Goal: Task Accomplishment & Management: Manage account settings

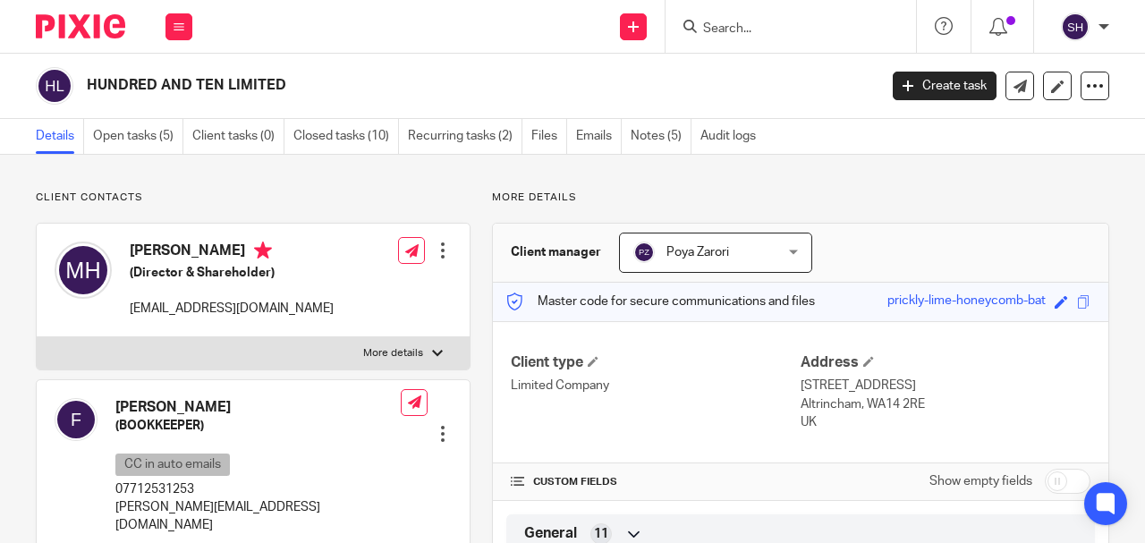
click at [47, 138] on link "Details" at bounding box center [60, 136] width 48 height 35
click at [769, 27] on input "Search" at bounding box center [781, 29] width 161 height 16
click at [745, 30] on input "Search" at bounding box center [781, 29] width 161 height 16
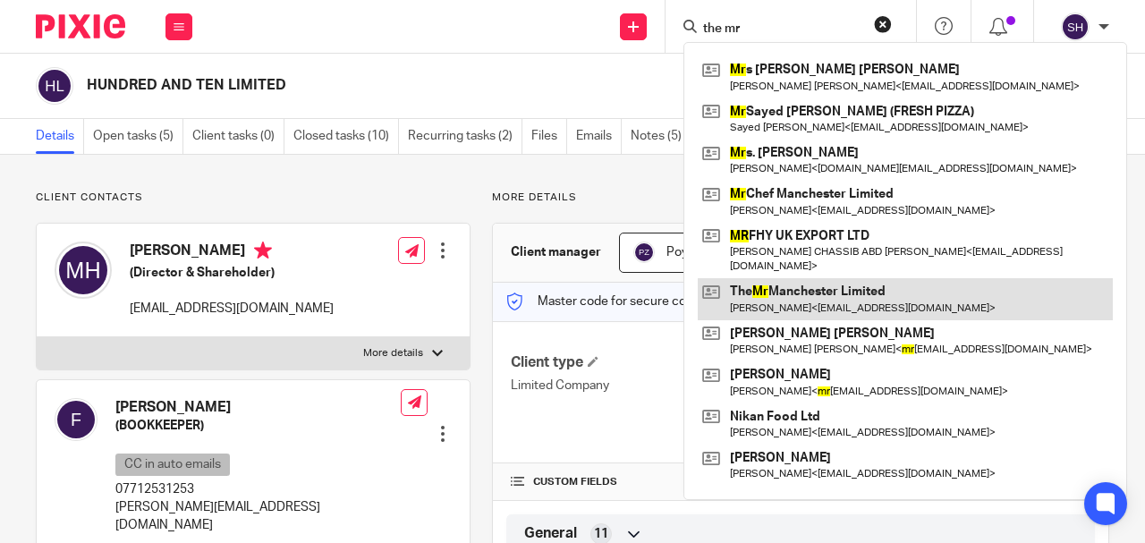
type input "the mr"
click at [802, 290] on link at bounding box center [905, 298] width 415 height 41
click at [796, 294] on link at bounding box center [905, 298] width 415 height 41
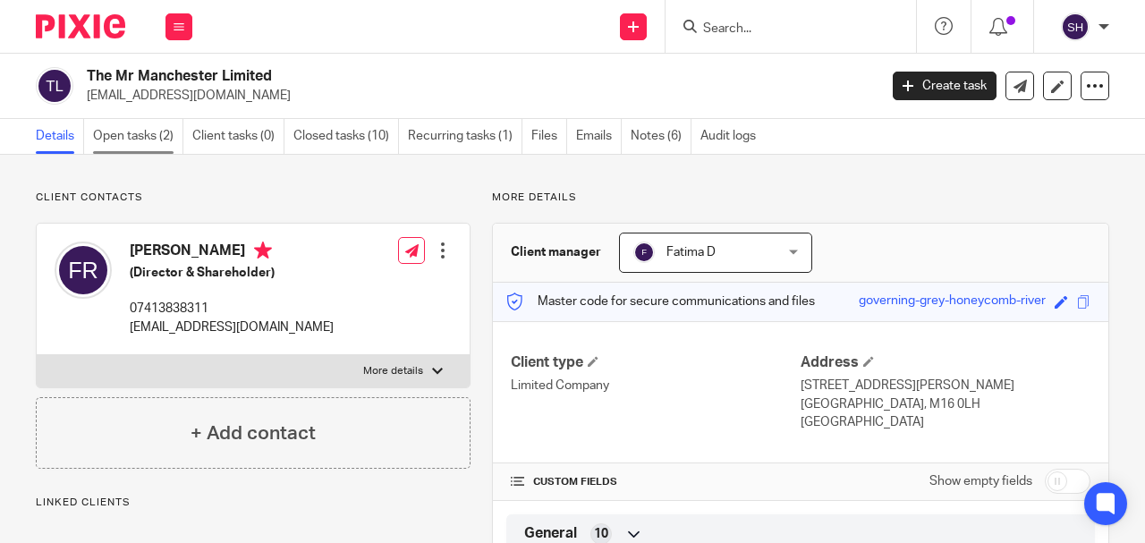
click at [157, 140] on link "Open tasks (2)" at bounding box center [138, 136] width 90 height 35
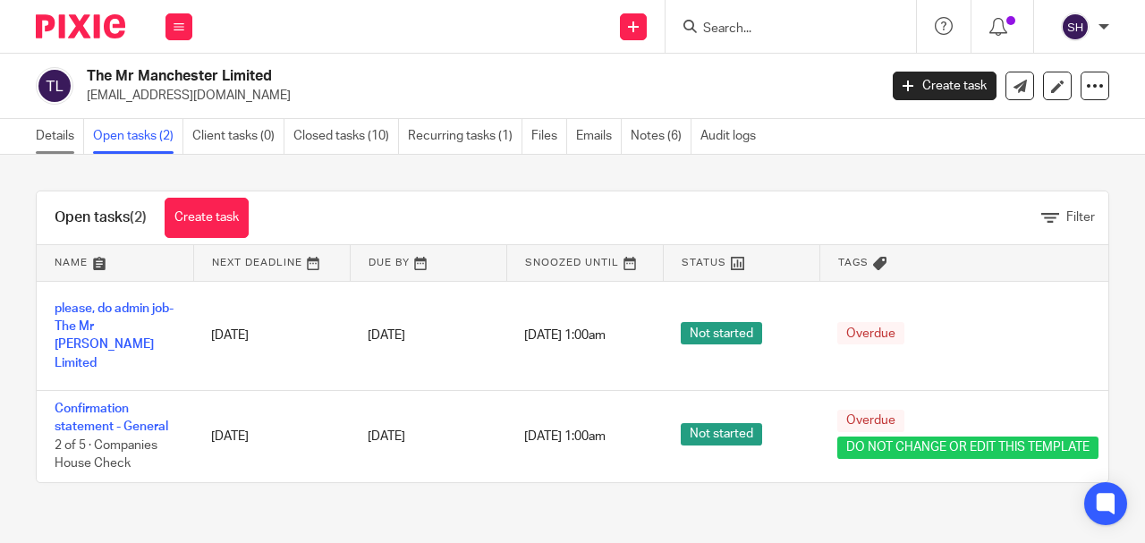
click at [59, 132] on link "Details" at bounding box center [60, 136] width 48 height 35
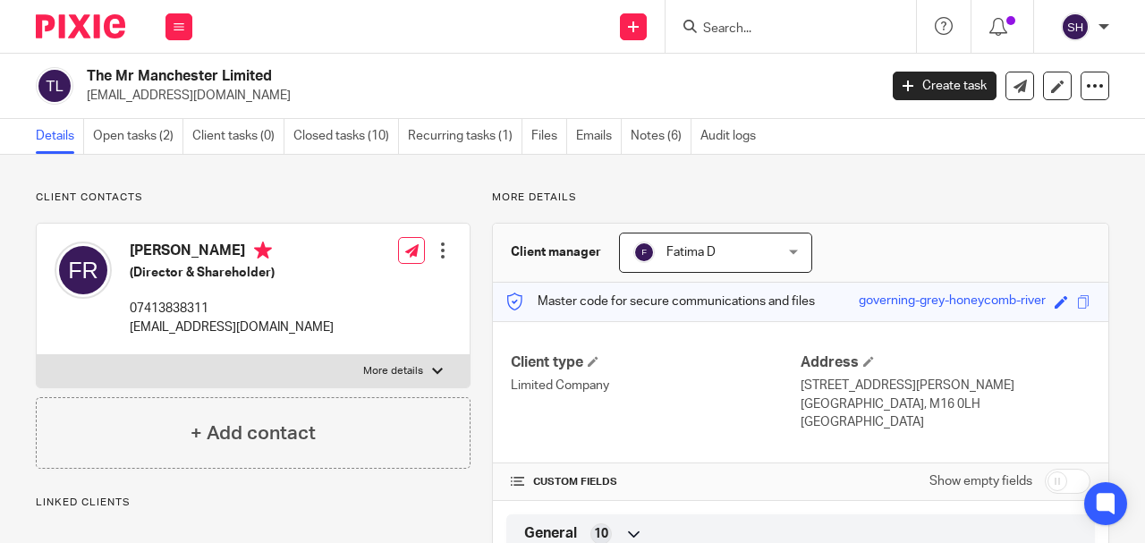
click at [428, 366] on label "More details" at bounding box center [253, 371] width 433 height 32
click at [37, 355] on input "More details" at bounding box center [36, 354] width 1 height 1
checkbox input "true"
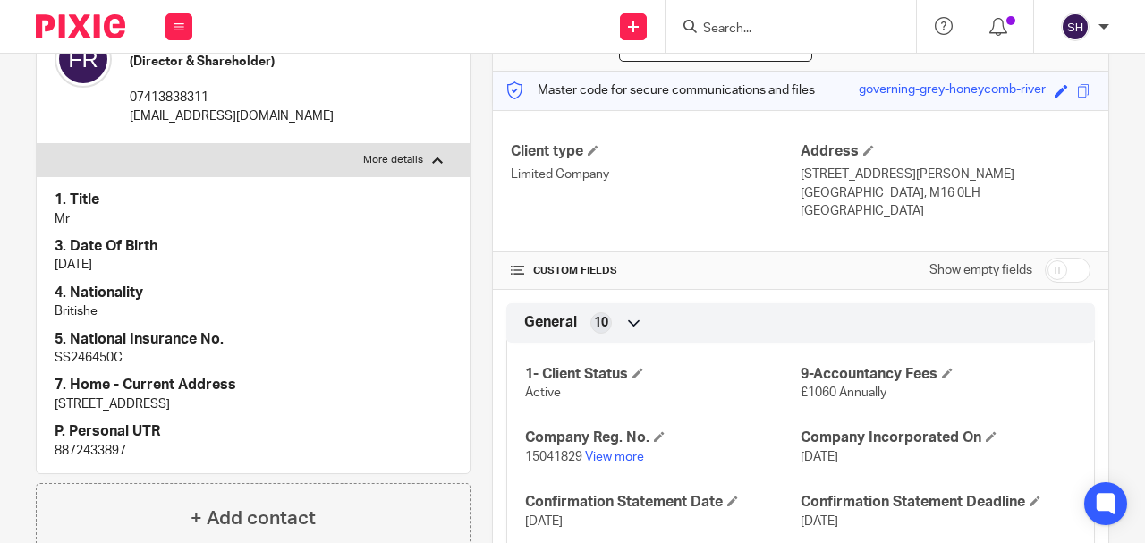
scroll to position [238, 0]
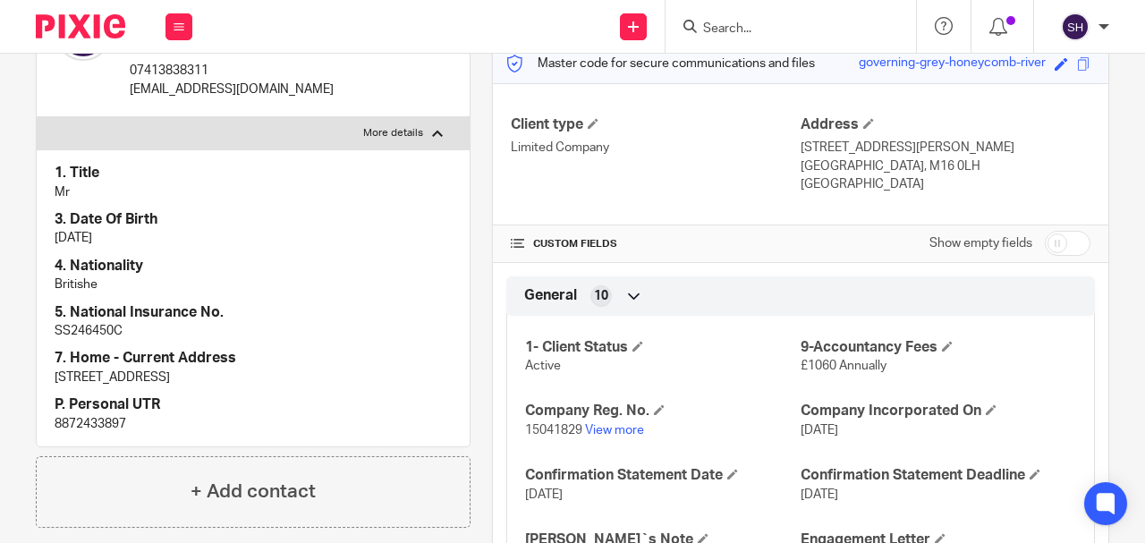
click at [92, 421] on p "8872433897" at bounding box center [253, 424] width 397 height 18
copy p "8872433897"
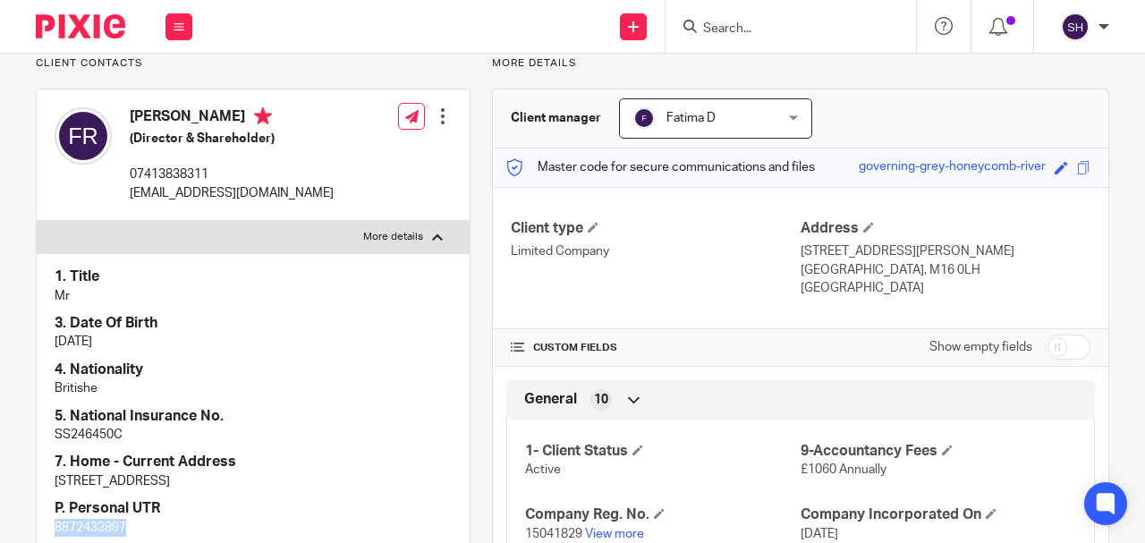
scroll to position [0, 0]
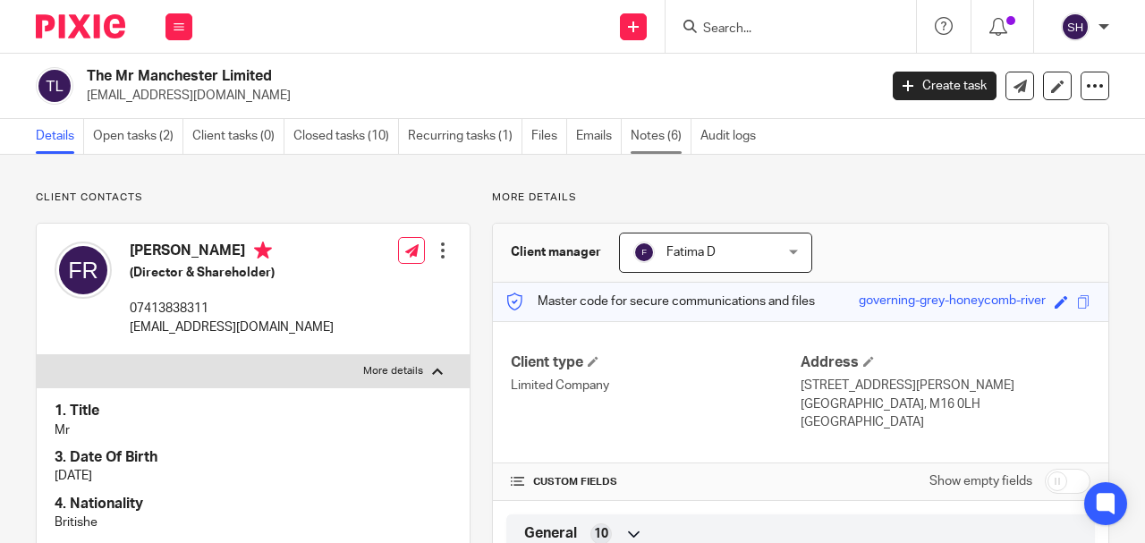
click at [649, 135] on link "Notes (6)" at bounding box center [661, 136] width 61 height 35
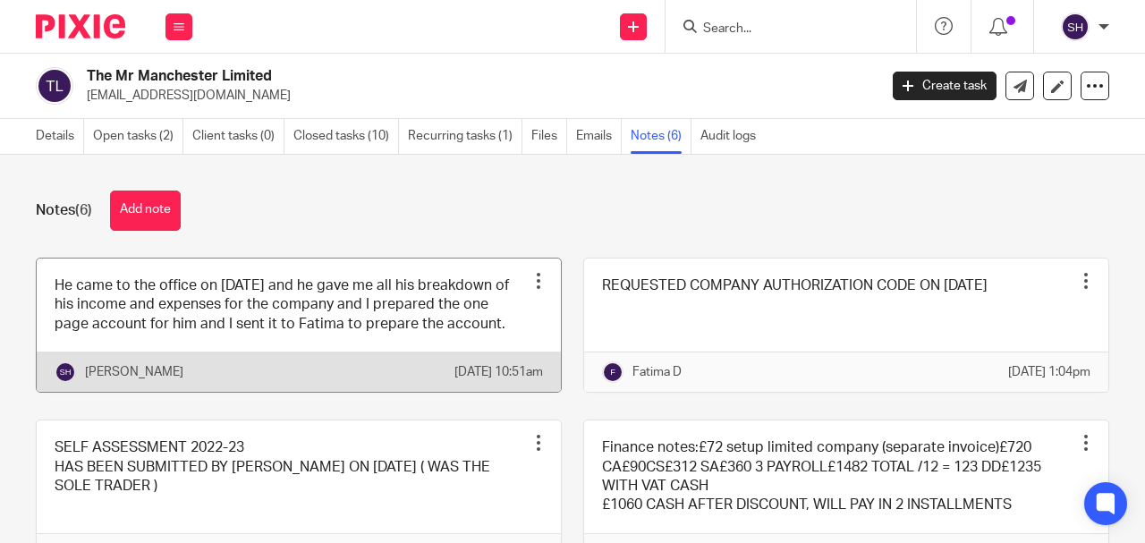
click at [497, 326] on link at bounding box center [299, 325] width 524 height 133
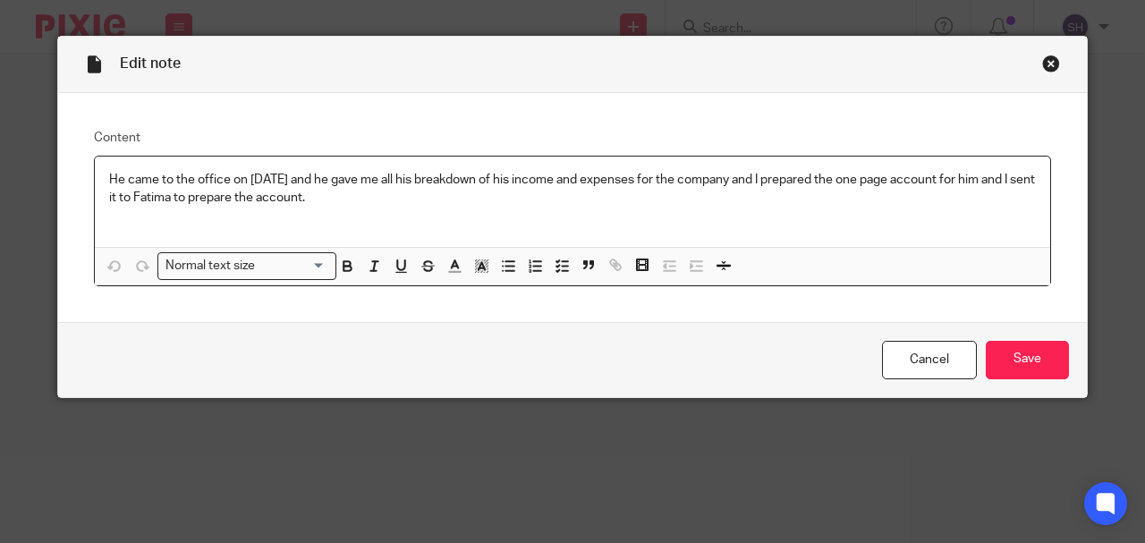
click at [1042, 61] on div "Close this dialog window" at bounding box center [1051, 64] width 18 height 18
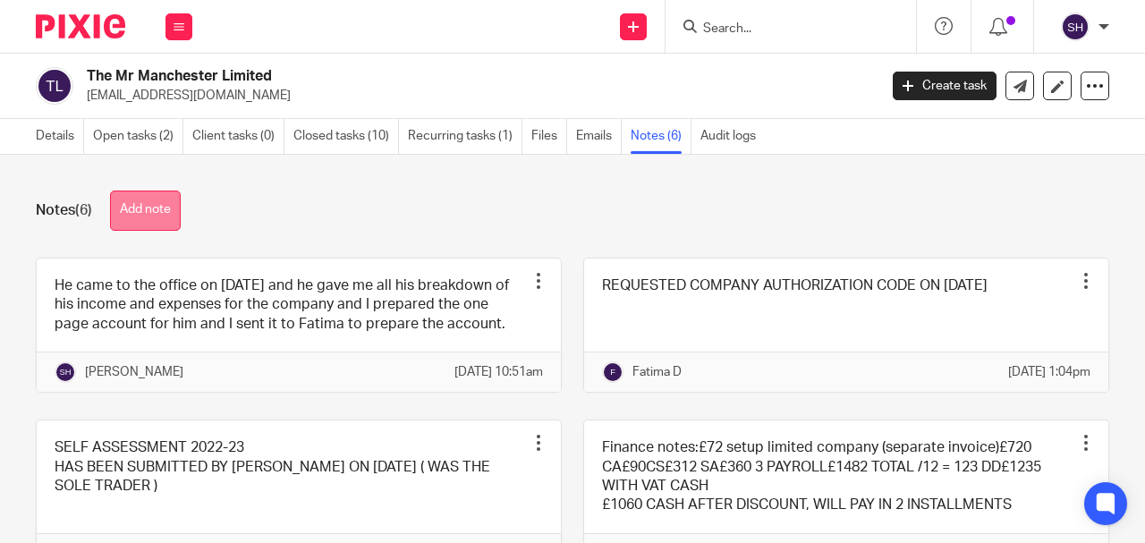
click at [169, 224] on button "Add note" at bounding box center [145, 211] width 71 height 40
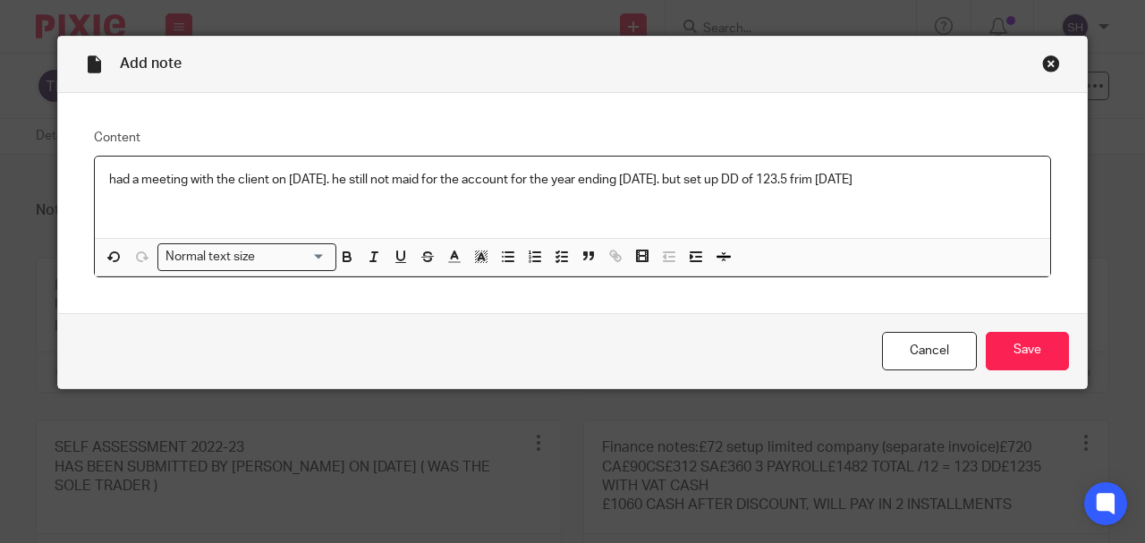
click at [863, 177] on p "had a meeting with the client on [DATE]. he still not maid for the account for …" at bounding box center [572, 180] width 927 height 18
drag, startPoint x: 989, startPoint y: 186, endPoint x: 975, endPoint y: 187, distance: 14.3
click at [989, 185] on p "had a meeting with the client on 14 08 2025. he still not maid for the account …" at bounding box center [572, 180] width 927 height 18
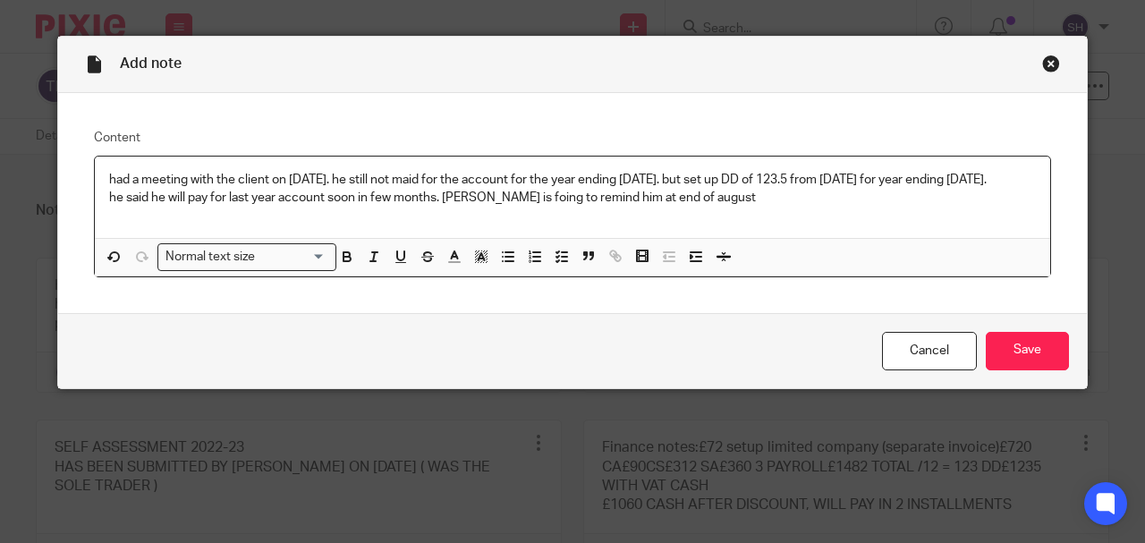
click at [497, 207] on p "he said he will pay for last year account soon in few months. saman is foing to…" at bounding box center [572, 198] width 927 height 18
click at [730, 207] on p "he said he will pay for last year account soon in few months. saman is going to…" at bounding box center [572, 198] width 927 height 18
click at [1034, 367] on input "Save" at bounding box center [1027, 351] width 83 height 38
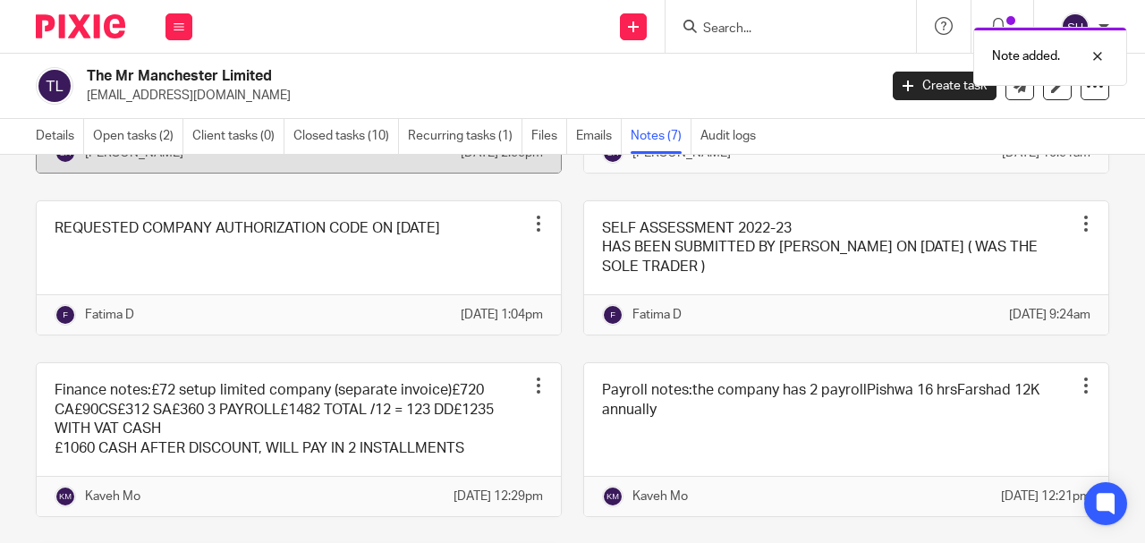
scroll to position [298, 0]
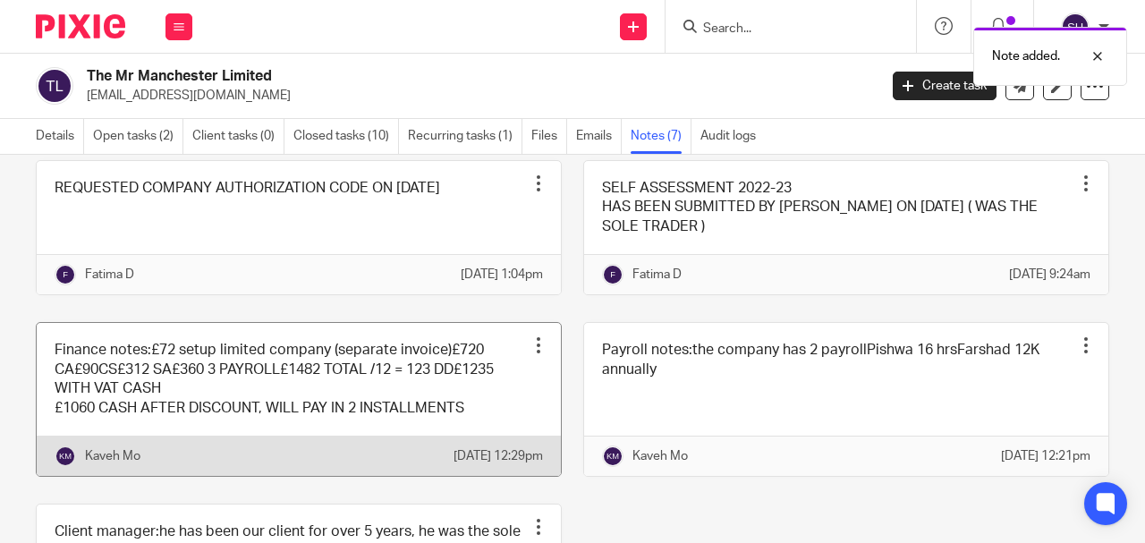
click at [295, 401] on link at bounding box center [299, 399] width 524 height 153
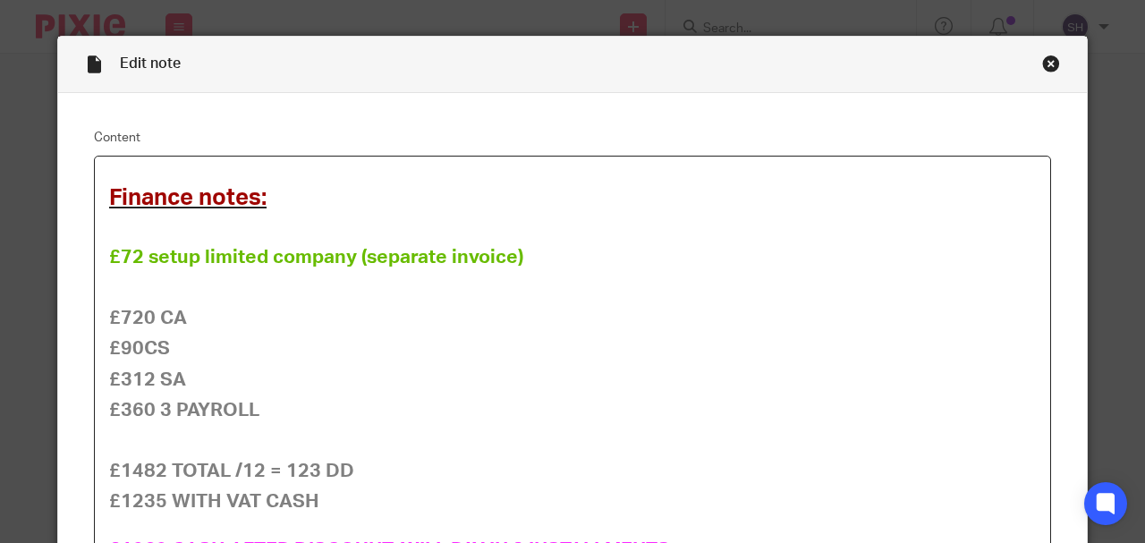
click at [1048, 67] on div "Close this dialog window" at bounding box center [1051, 64] width 18 height 18
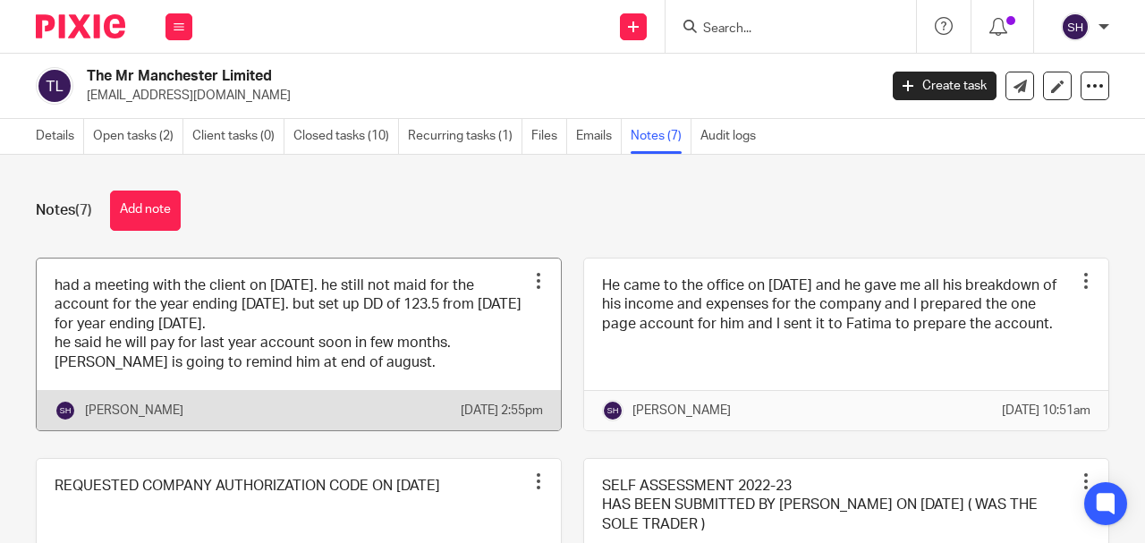
click at [261, 336] on link at bounding box center [299, 345] width 524 height 172
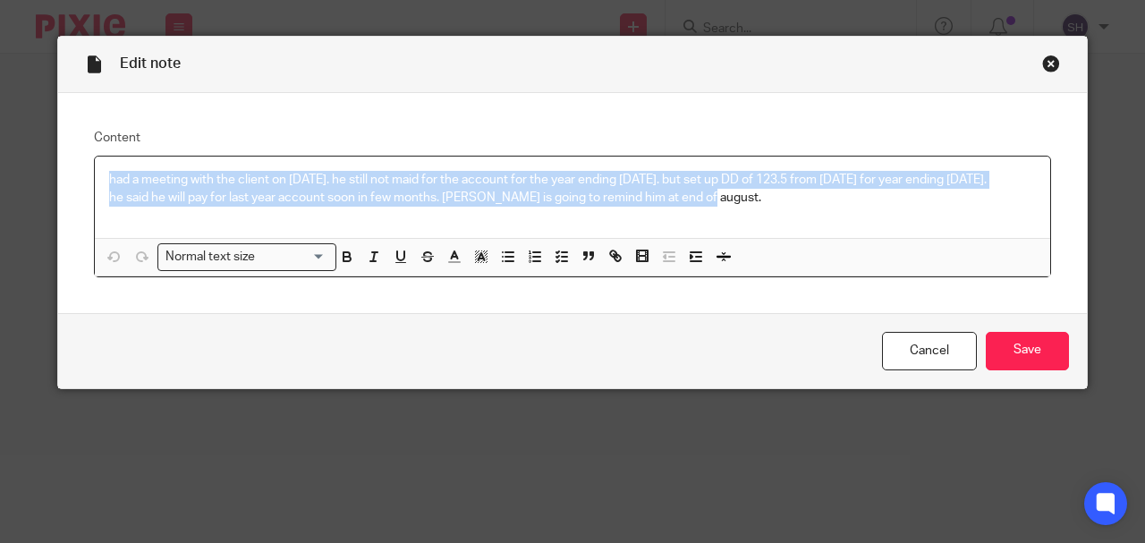
drag, startPoint x: 708, startPoint y: 218, endPoint x: 38, endPoint y: 180, distance: 670.3
click at [38, 180] on div "Edit note Content had a meeting with the client on 14 08 2025. he still not mai…" at bounding box center [572, 271] width 1145 height 543
copy div "had a meeting with the client on 14 08 2025. he still not maid for the account …"
click at [1007, 361] on input "Save" at bounding box center [1027, 351] width 83 height 38
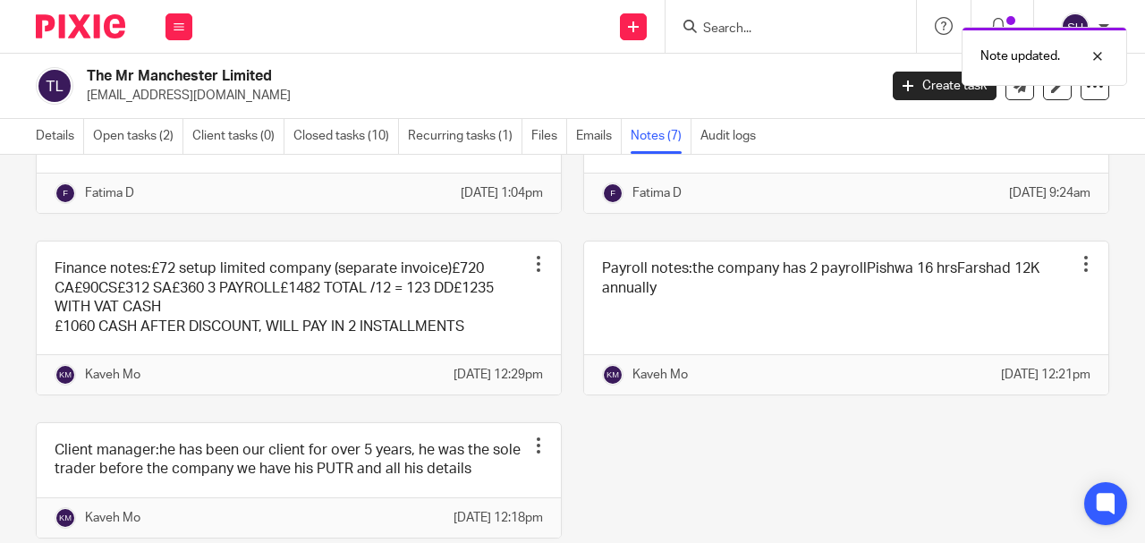
scroll to position [453, 0]
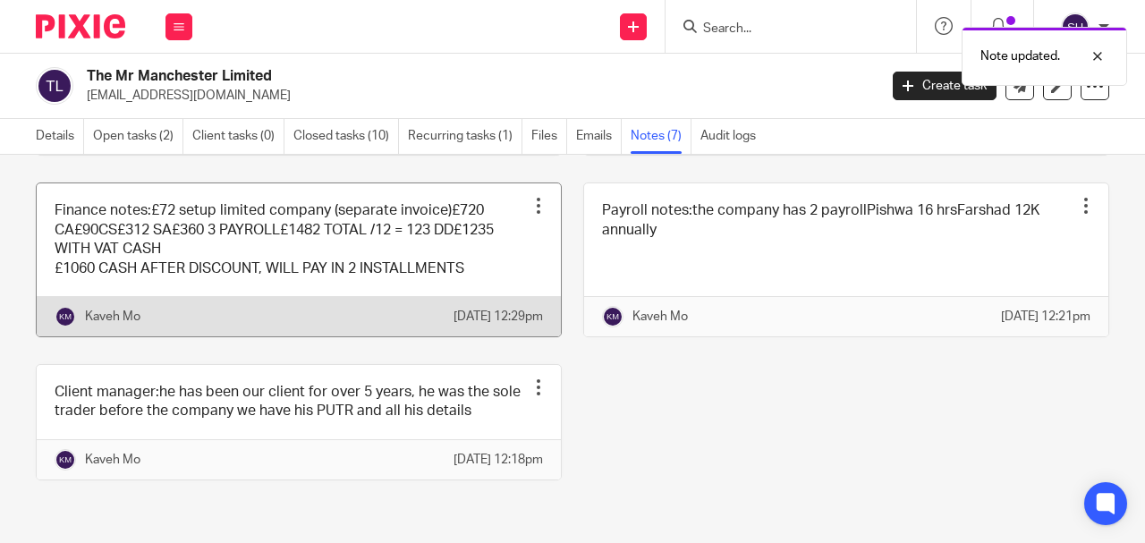
click at [283, 257] on link at bounding box center [299, 259] width 524 height 153
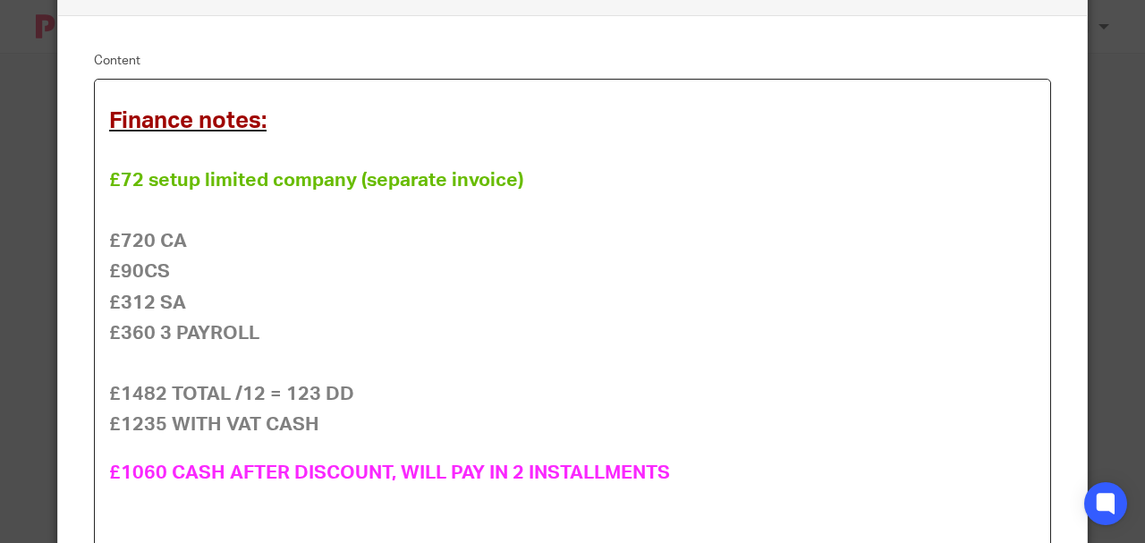
scroll to position [294, 0]
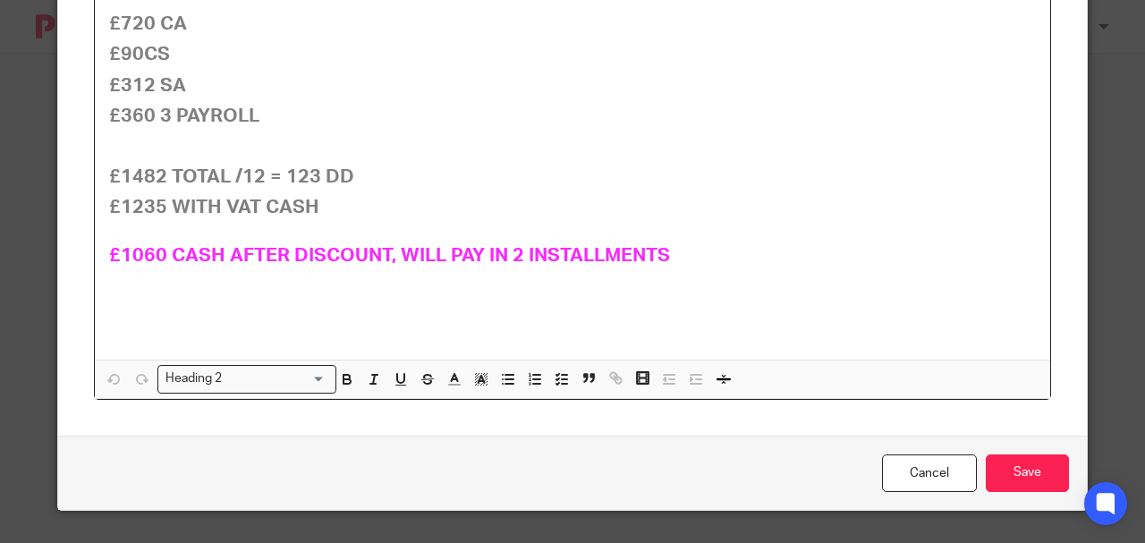
click at [163, 276] on h2 at bounding box center [572, 287] width 927 height 30
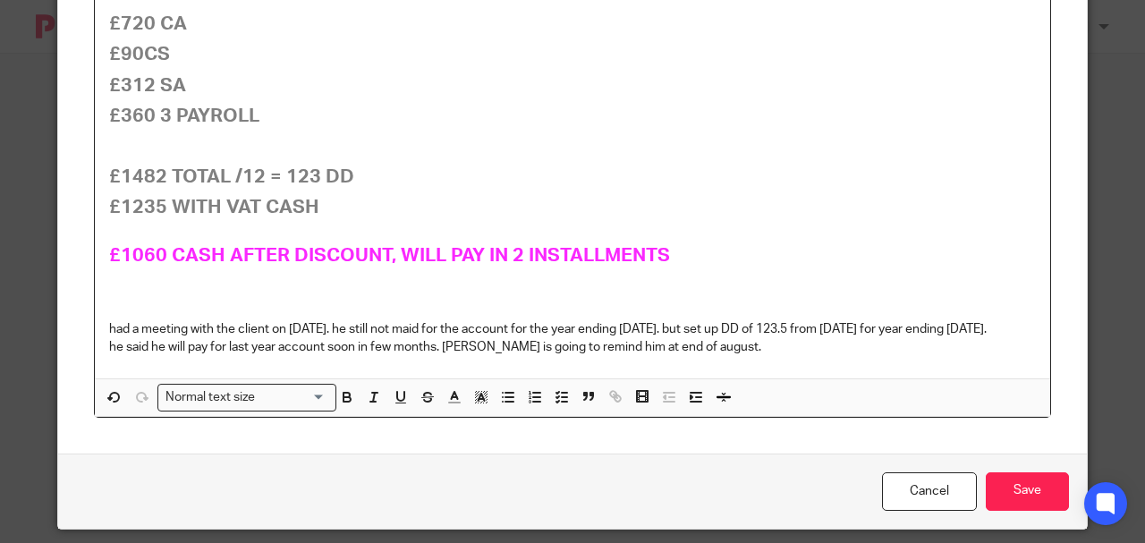
click at [145, 305] on p "had a meeting with the client on [DATE]. he still not maid for the account for …" at bounding box center [572, 320] width 927 height 37
drag, startPoint x: 195, startPoint y: 318, endPoint x: 34, endPoint y: 310, distance: 161.2
click at [34, 312] on div "Edit note Content Finance notes: £72 setup limited company (separate invoice) £…" at bounding box center [572, 271] width 1145 height 543
click at [343, 405] on icon "button" at bounding box center [347, 397] width 16 height 16
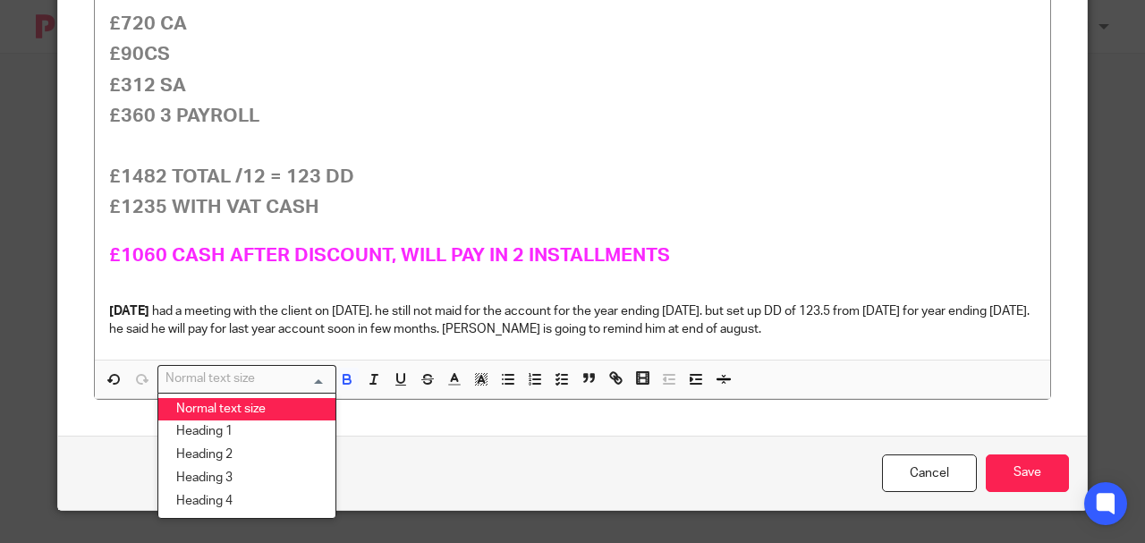
click at [319, 388] on input "Search for option" at bounding box center [243, 378] width 166 height 19
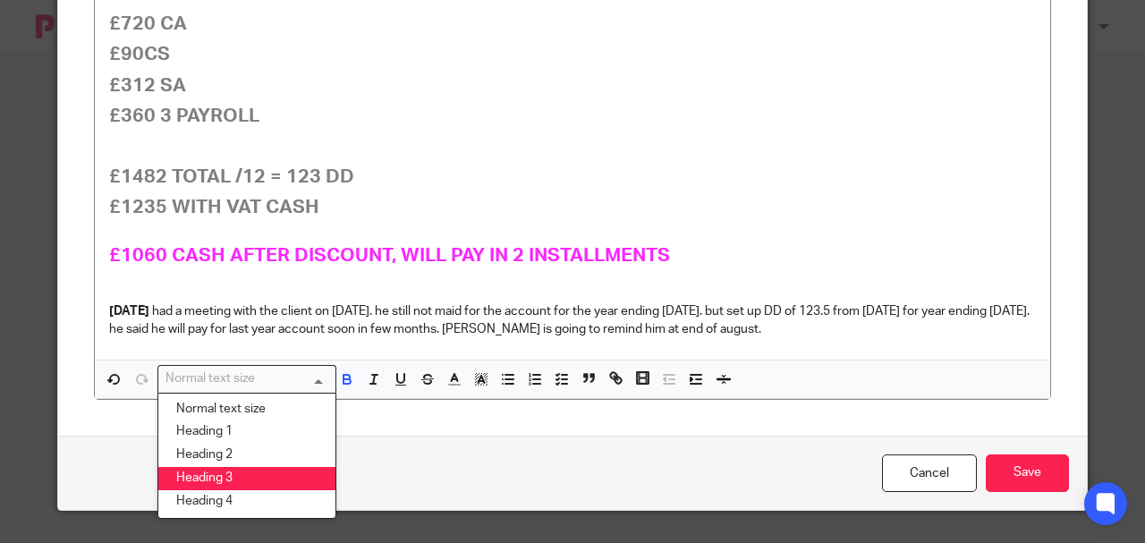
click at [223, 490] on li "Heading 3" at bounding box center [246, 478] width 177 height 23
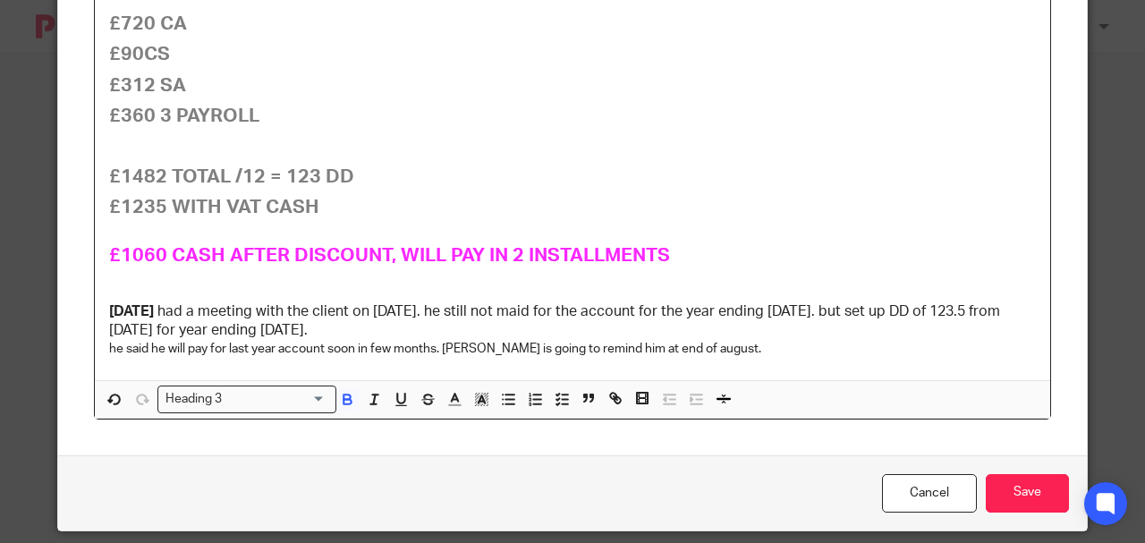
click at [193, 310] on h3 "[DATE] had a meeting with the client on [DATE]. he still not maid for the accou…" at bounding box center [572, 321] width 927 height 38
click at [179, 308] on h3 "[DATE] had a meeting with the client on [DATE]. he still not maid for the accou…" at bounding box center [572, 321] width 927 height 38
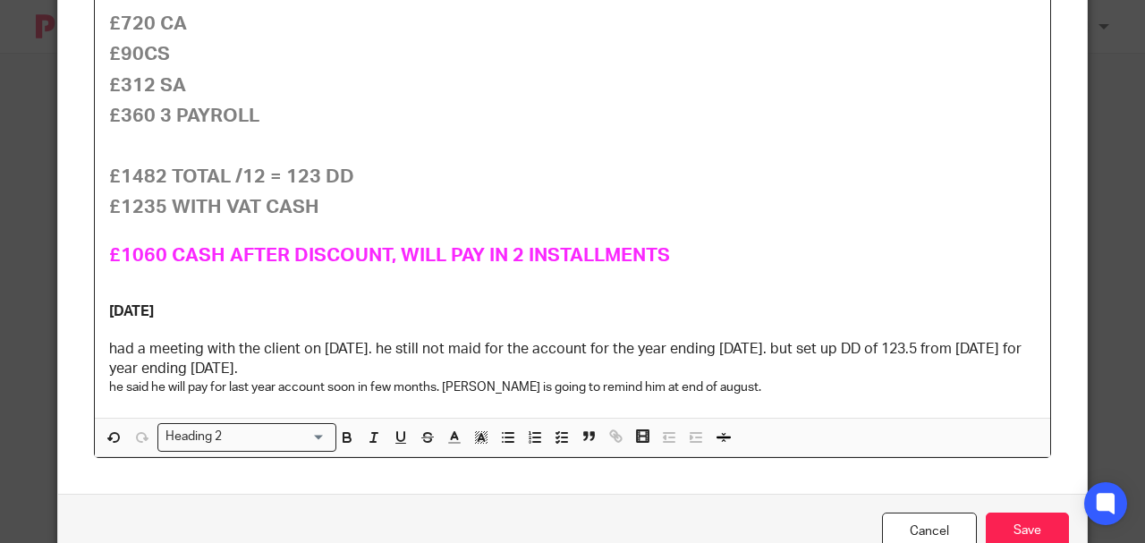
click at [179, 292] on h2 at bounding box center [572, 287] width 927 height 30
click at [712, 386] on p "he said he will pay for last year account soon in few months. saman is going to…" at bounding box center [572, 387] width 927 height 18
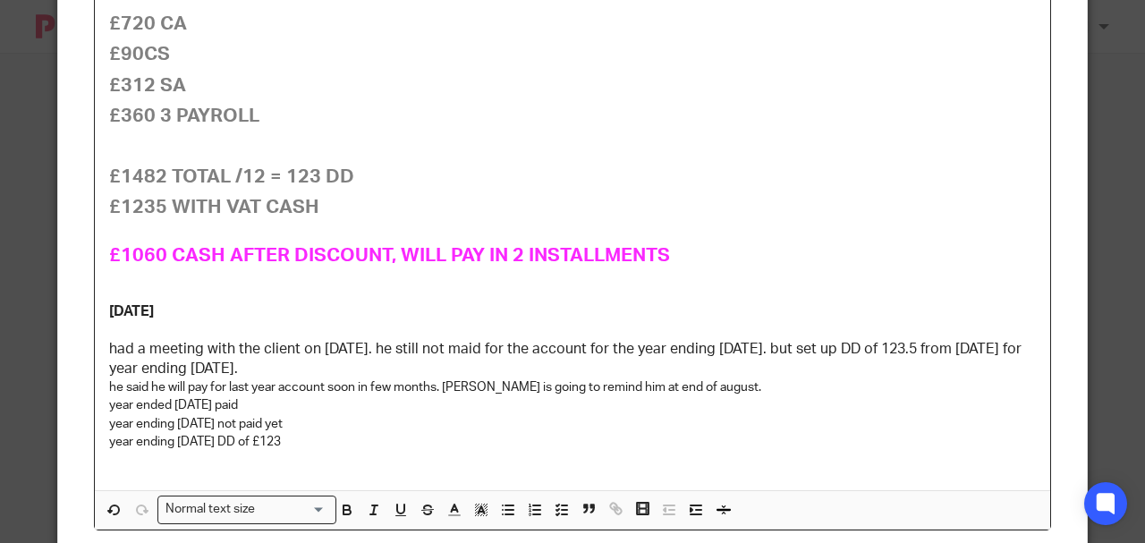
click at [366, 433] on p "year ending August 2026 DD of £123" at bounding box center [572, 442] width 927 height 18
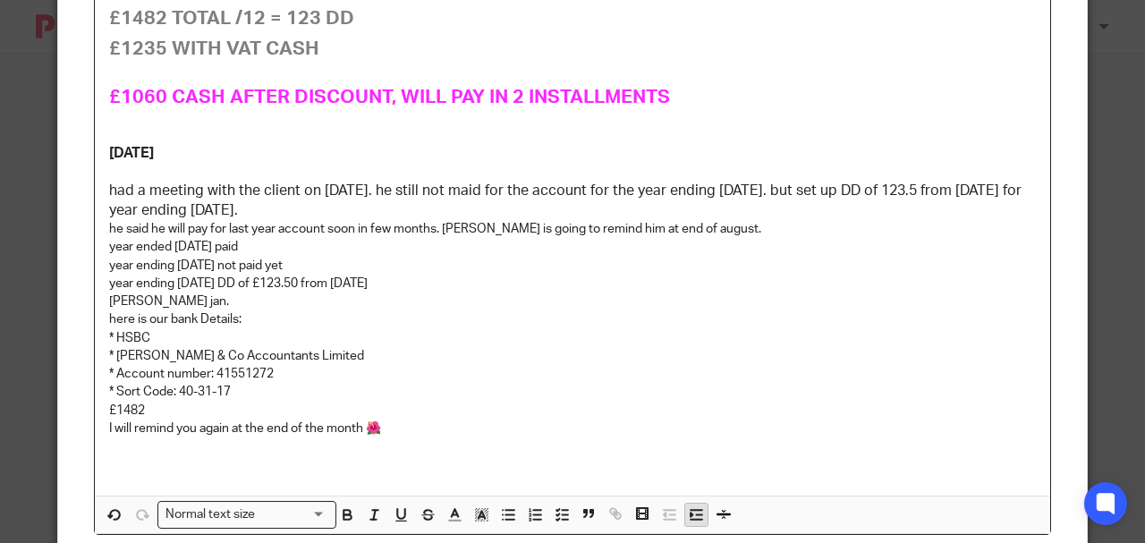
scroll to position [589, 0]
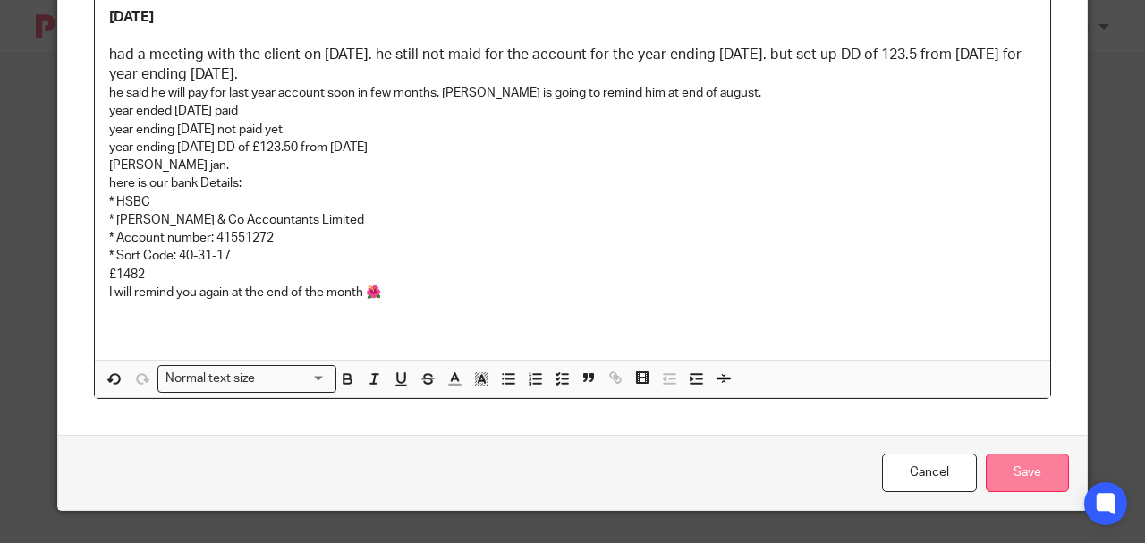
click at [1008, 480] on input "Save" at bounding box center [1027, 473] width 83 height 38
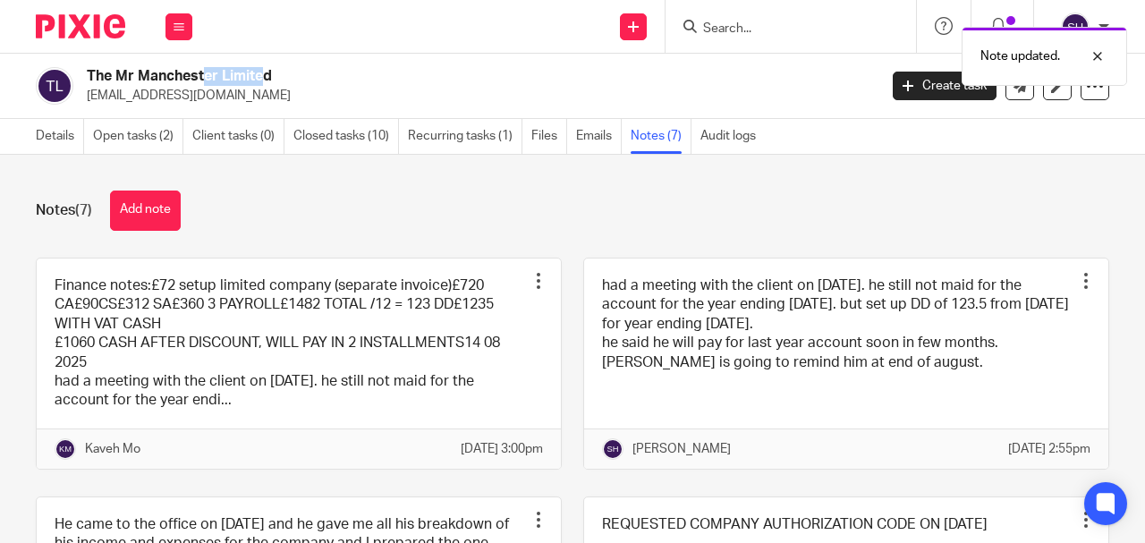
drag, startPoint x: 88, startPoint y: 74, endPoint x: 160, endPoint y: 71, distance: 72.6
click at [160, 71] on h2 "The Mr Manchester Limited" at bounding box center [399, 76] width 624 height 19
copy h2 "The Mr [PERSON_NAME]"
click at [175, 24] on icon at bounding box center [179, 26] width 11 height 11
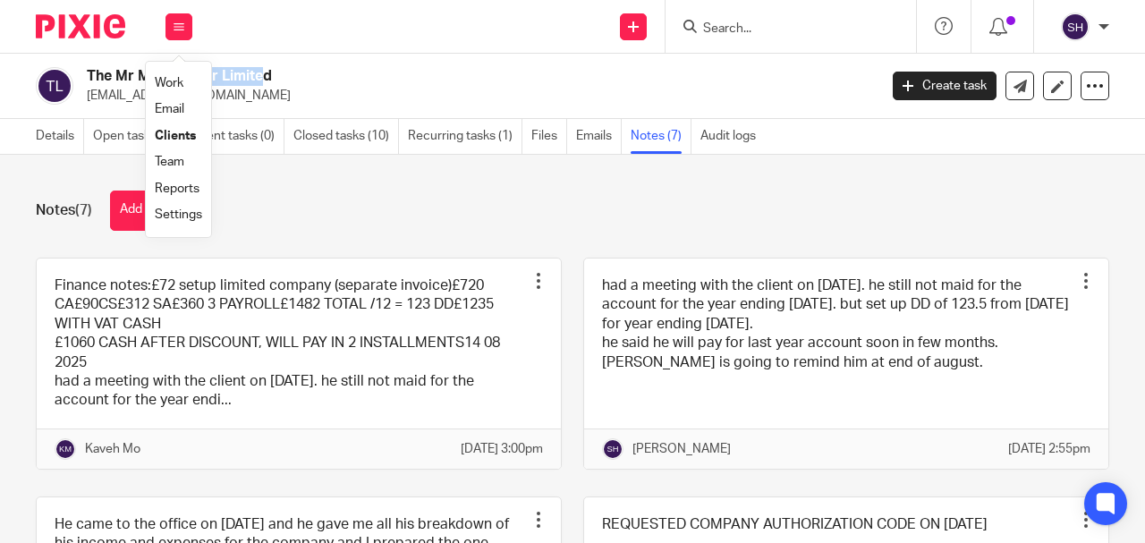
click at [168, 84] on link "Work" at bounding box center [169, 83] width 29 height 13
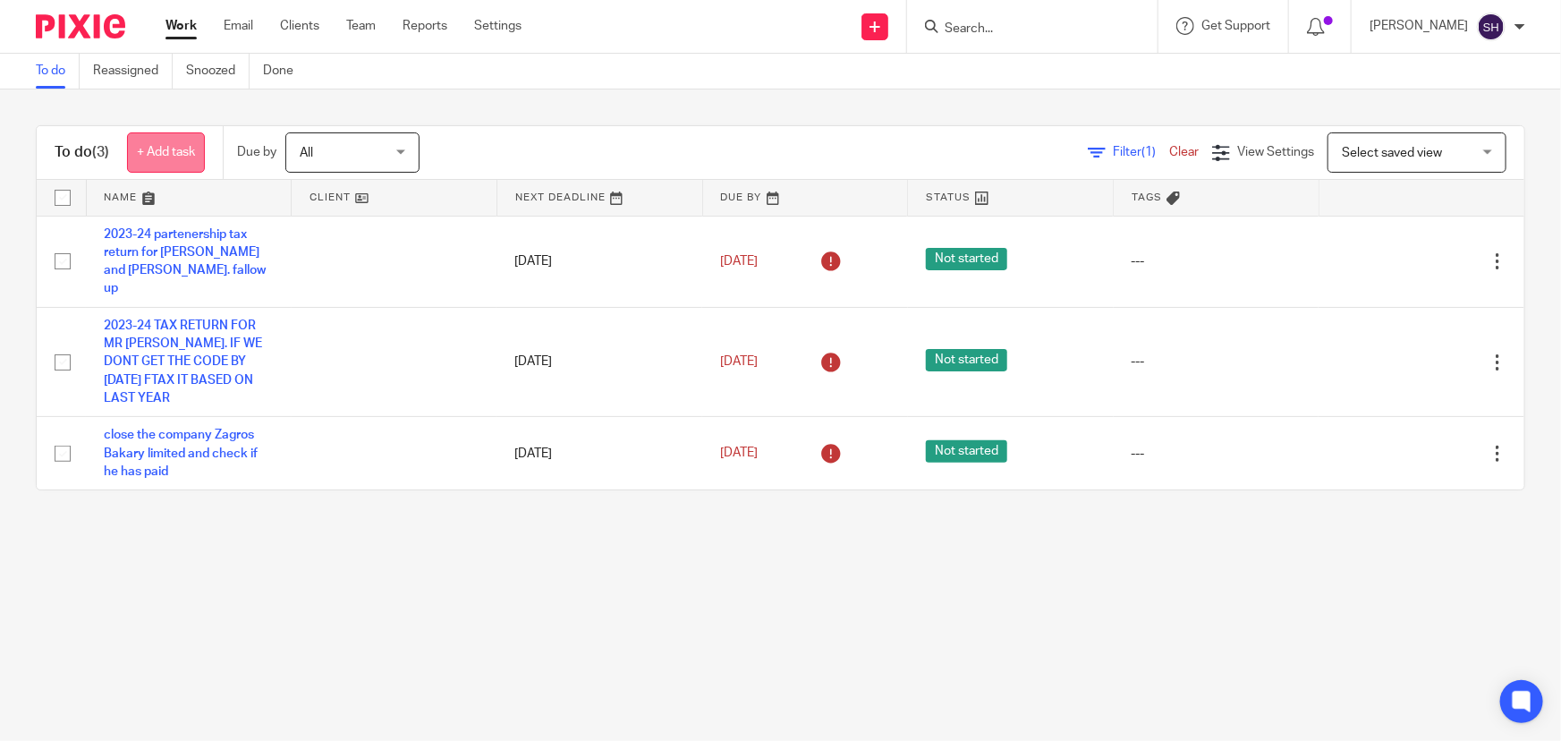
click at [194, 160] on link "+ Add task" at bounding box center [166, 152] width 78 height 40
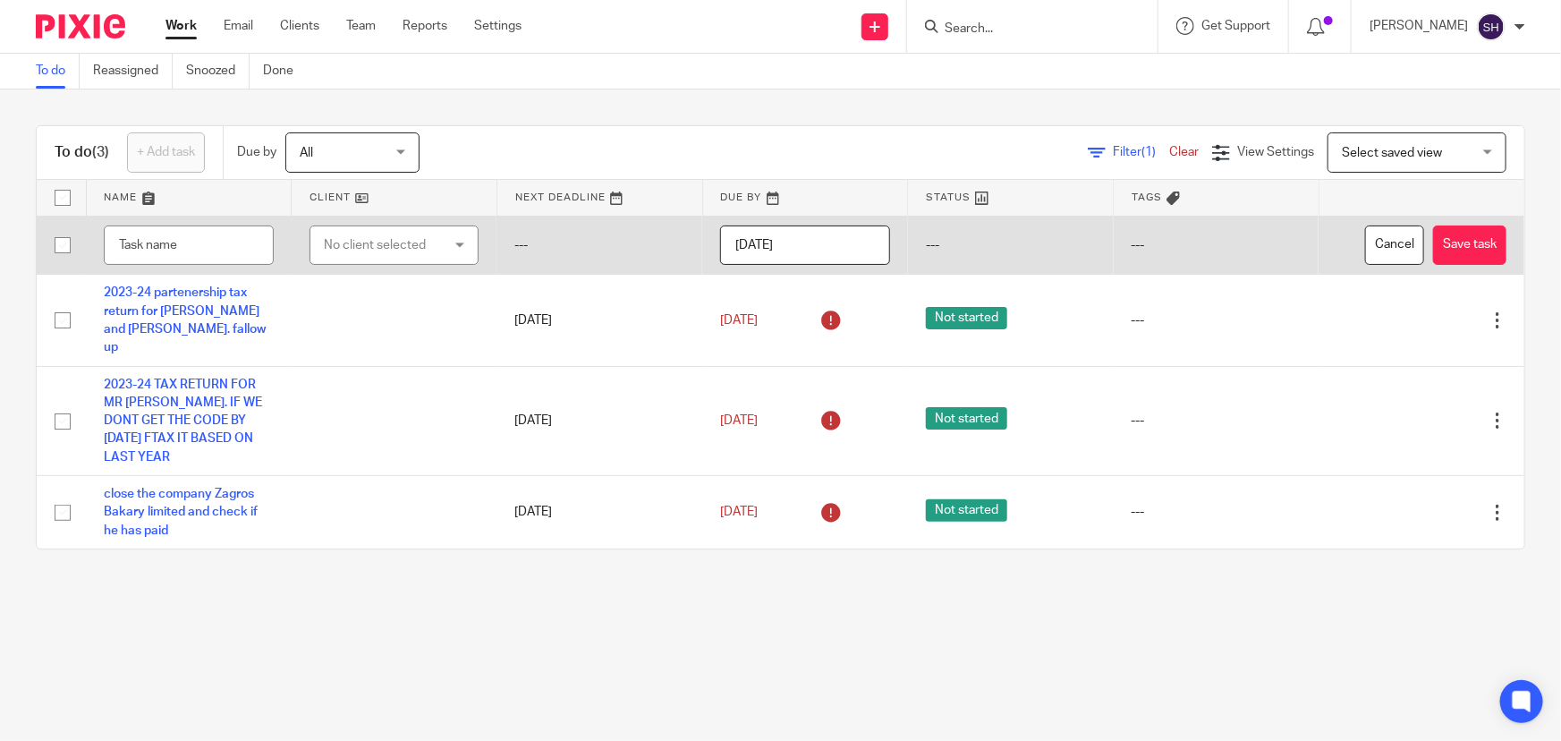
click at [384, 247] on div "No client selected" at bounding box center [385, 245] width 123 height 38
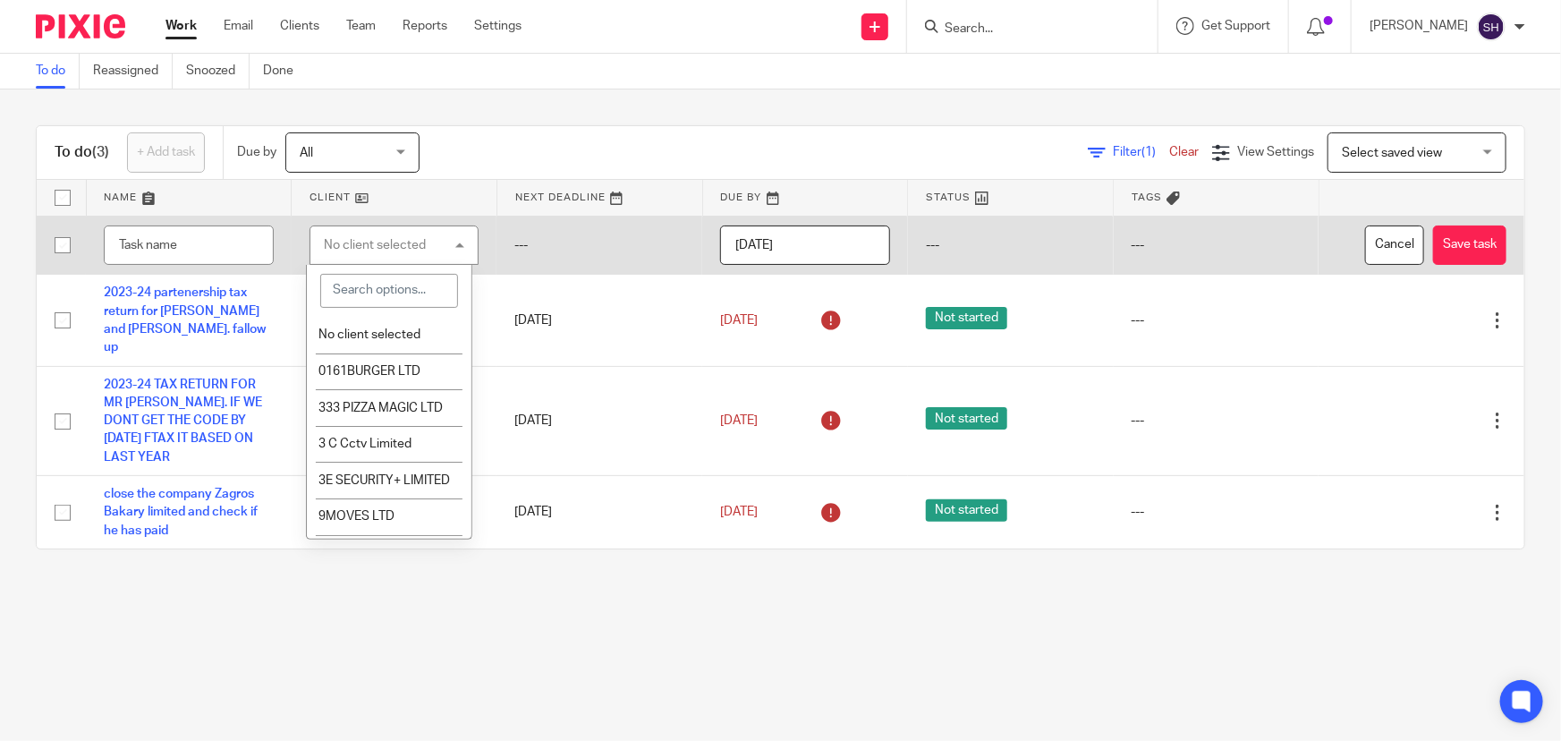
paste input "The Mr [PERSON_NAME]"
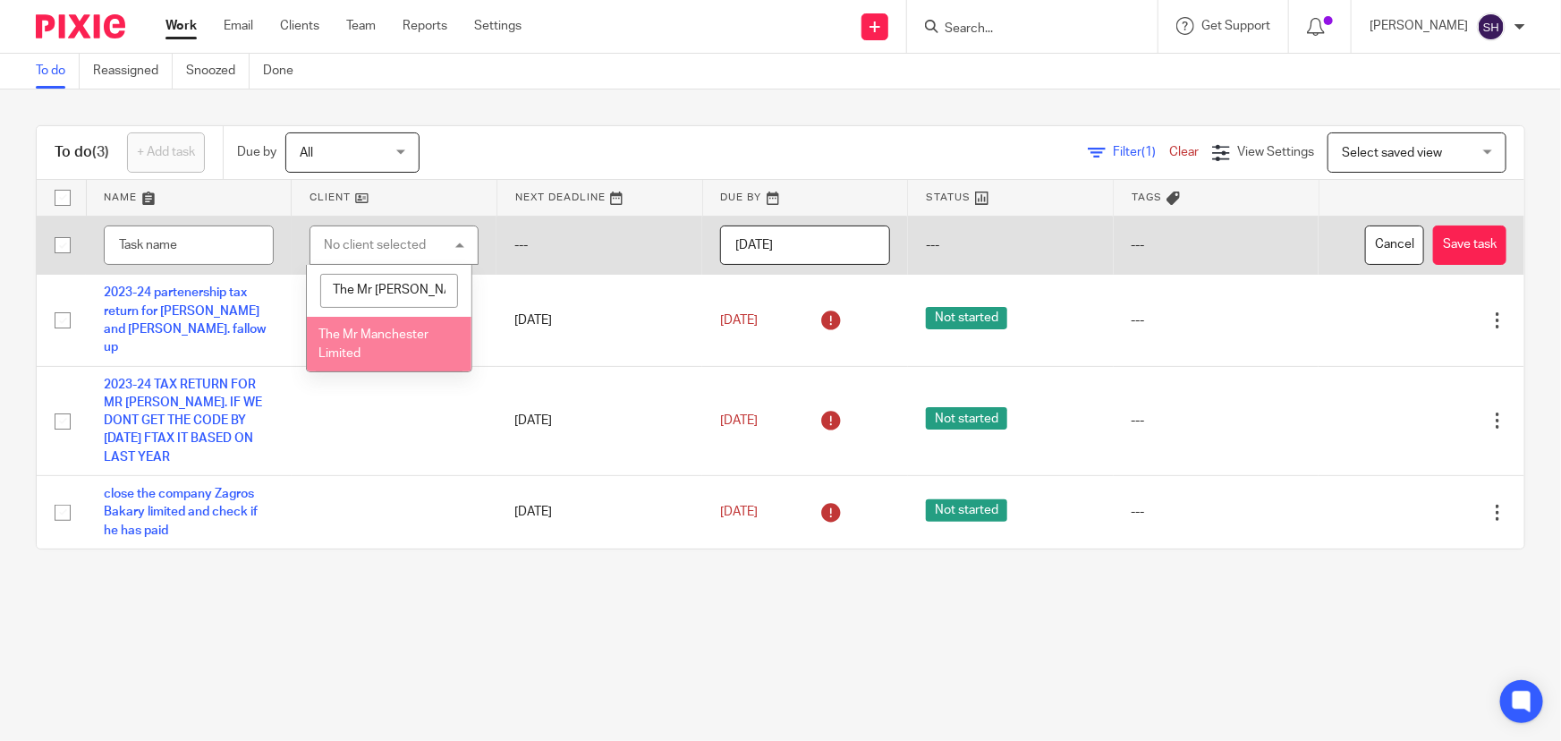
type input "The Mr [PERSON_NAME]"
click at [409, 340] on li "The Mr Manchester Limited" at bounding box center [389, 344] width 165 height 55
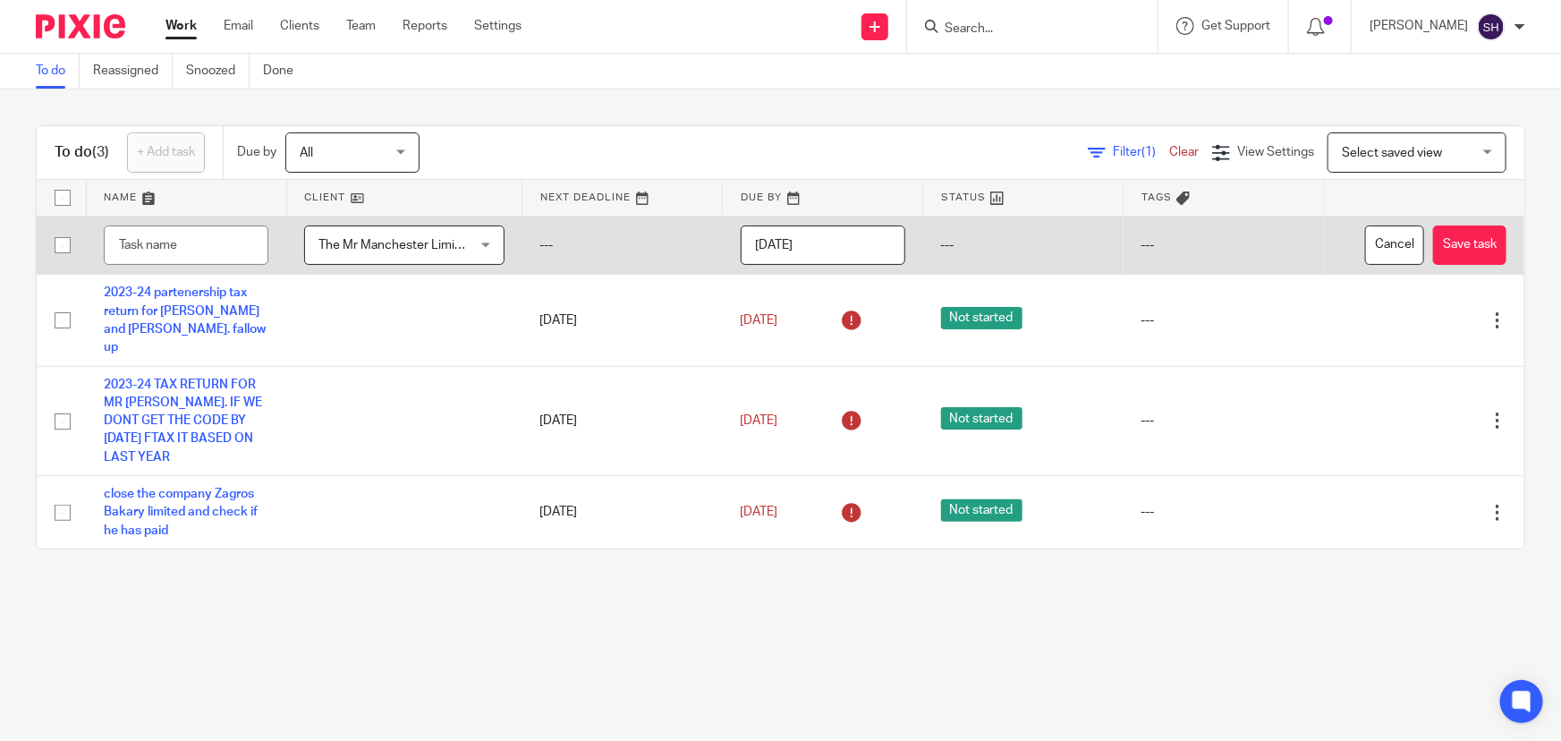
click at [98, 244] on td at bounding box center [186, 245] width 200 height 59
click at [123, 242] on input "text" at bounding box center [186, 245] width 165 height 40
type input "the Mr manchester Ltd. set up DD and see finance note [DATE]"
click at [1144, 242] on button "Save task" at bounding box center [1469, 245] width 73 height 40
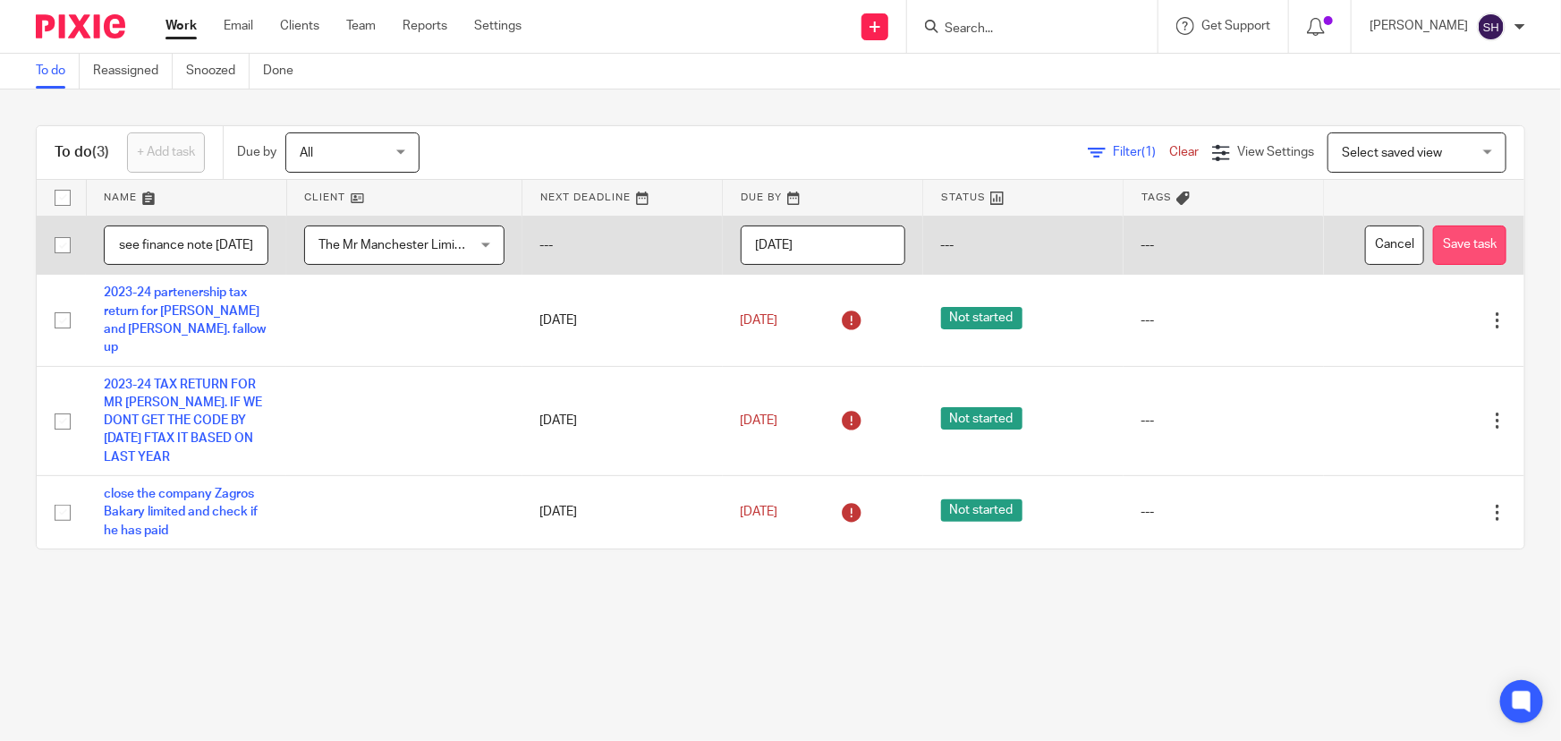
scroll to position [0, 0]
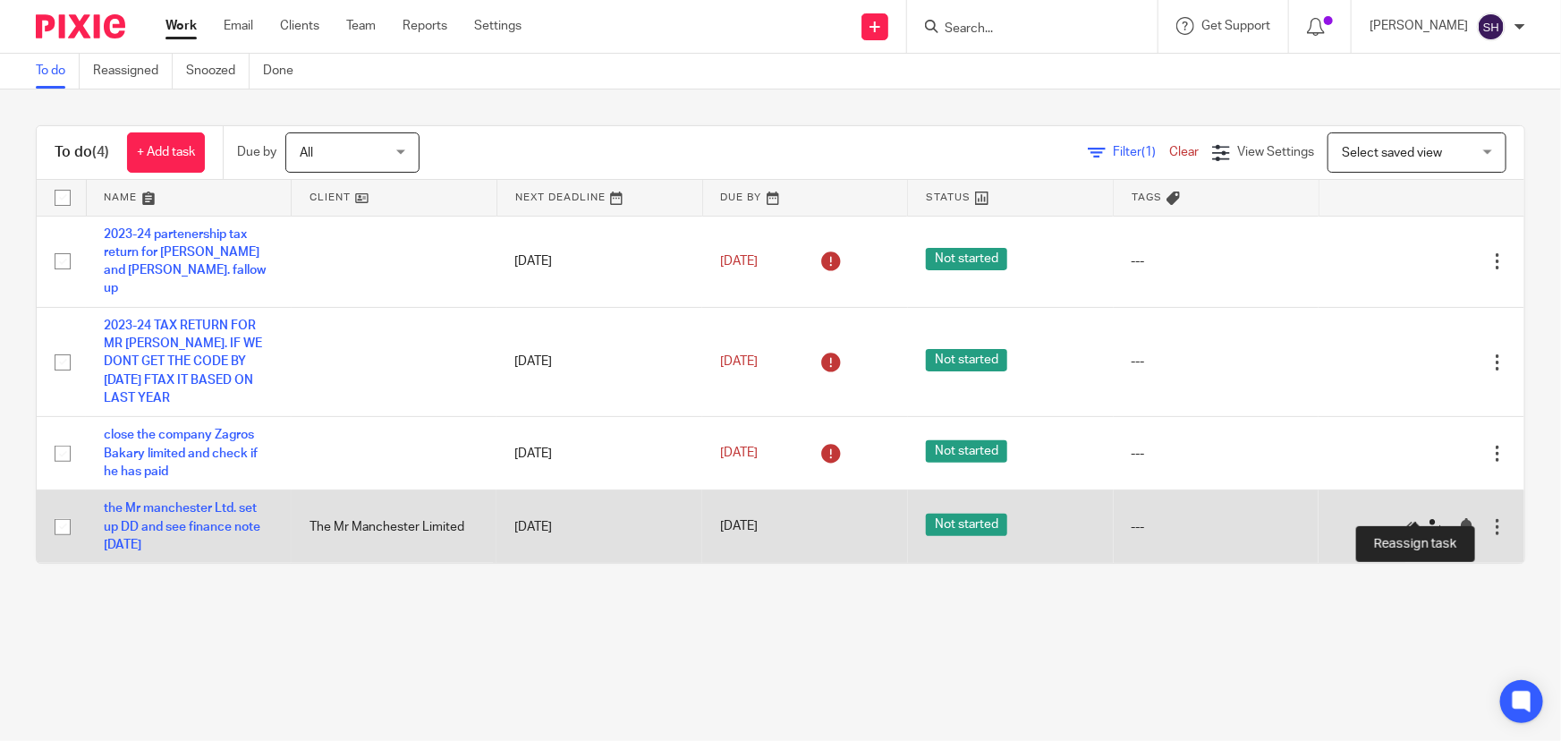
click at [1426, 518] on icon at bounding box center [1435, 527] width 18 height 18
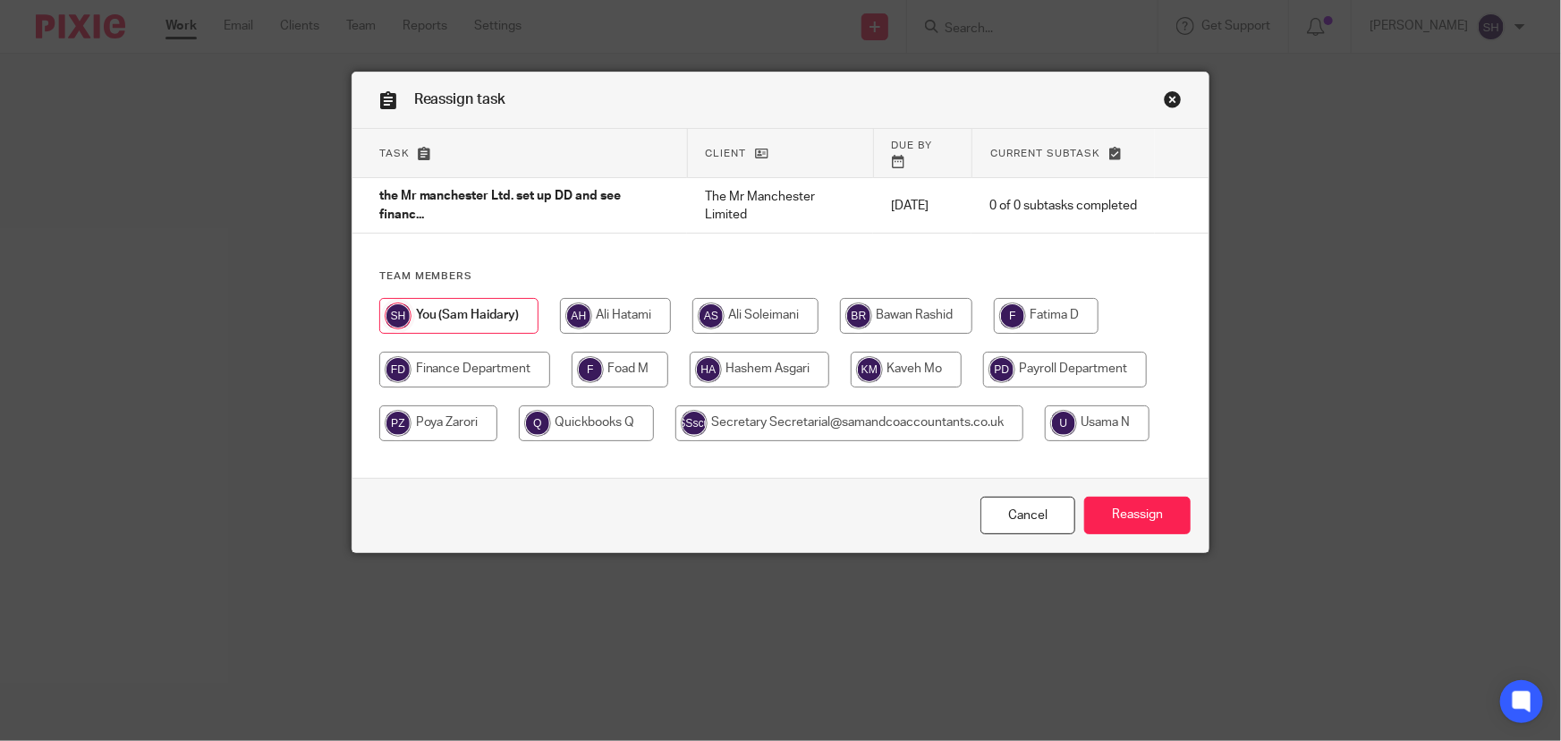
click at [479, 358] on input "radio" at bounding box center [464, 370] width 171 height 36
radio input "true"
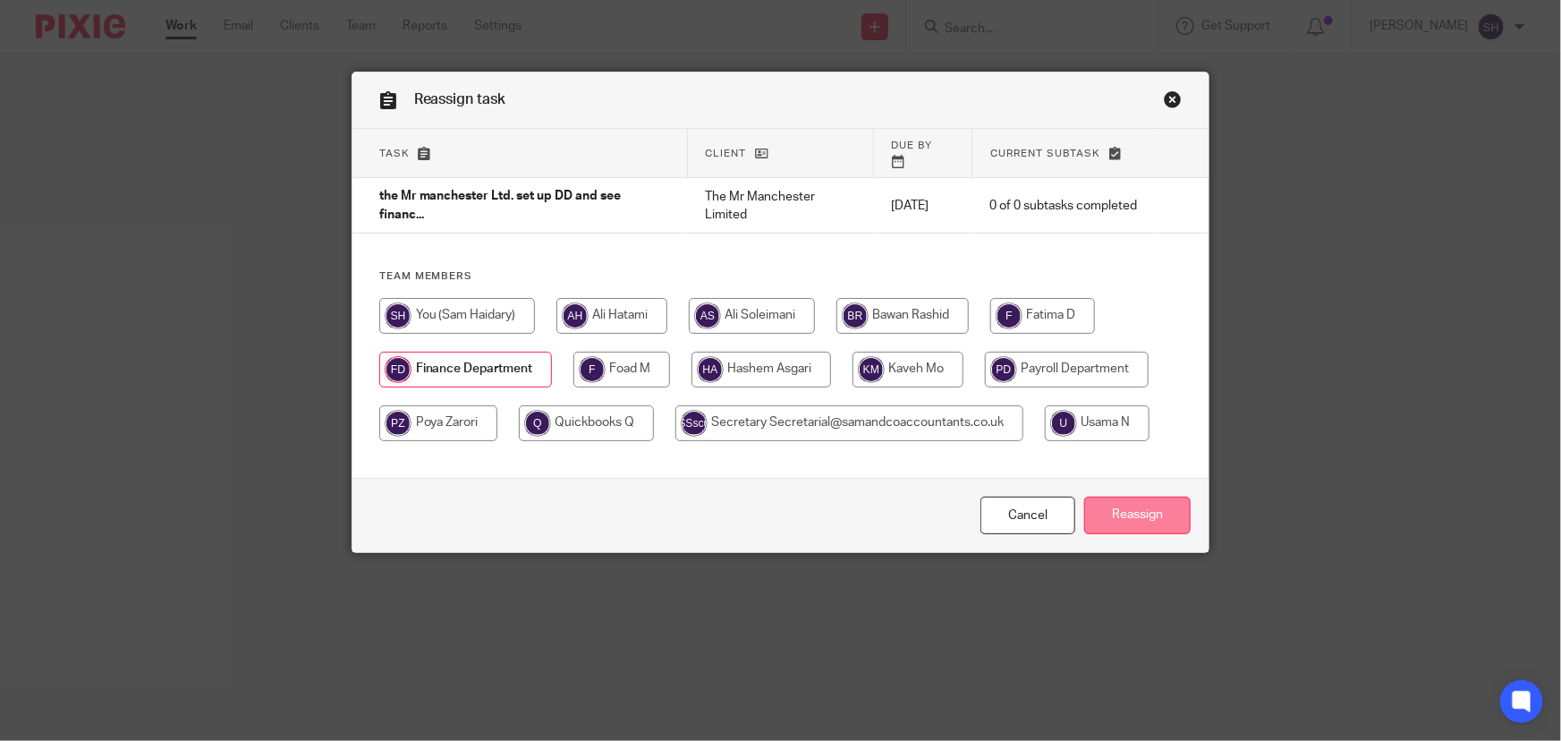
click at [1172, 519] on input "Reassign" at bounding box center [1137, 516] width 106 height 38
